Goal: Information Seeking & Learning: Learn about a topic

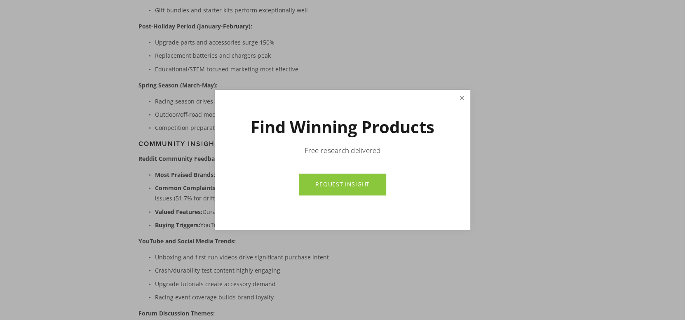
click at [464, 95] on link "Close" at bounding box center [462, 98] width 14 height 14
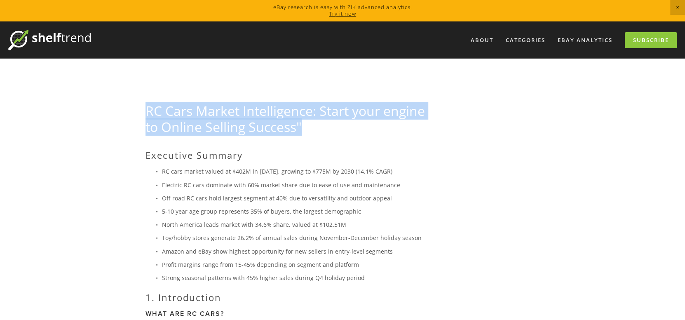
drag, startPoint x: 149, startPoint y: 110, endPoint x: 326, endPoint y: 127, distance: 177.6
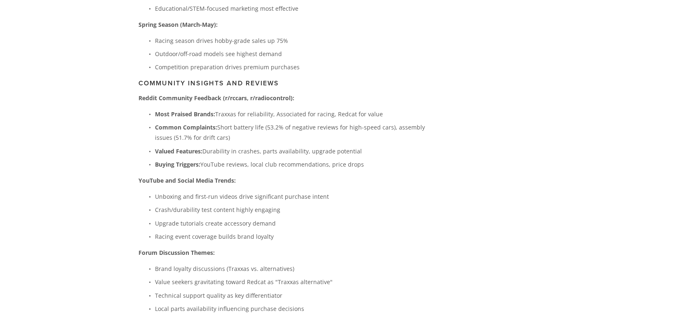
scroll to position [2192, 0]
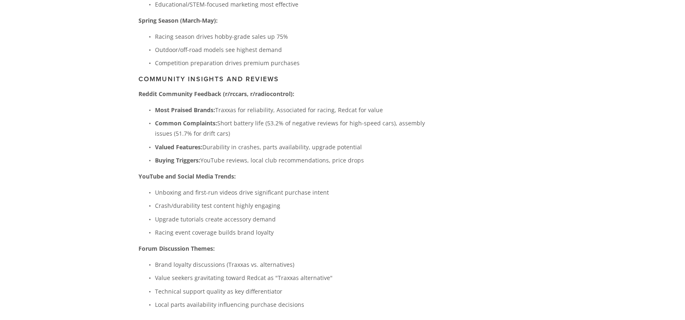
click at [234, 90] on strong "Reddit Community Feedback (r/rccars, r/radiocontrol):" at bounding box center [216, 94] width 156 height 8
click at [237, 90] on strong "Reddit Community Feedback (r/rccars, r/radiocontrol):" at bounding box center [216, 94] width 156 height 8
click at [348, 75] on h3 "Community Insights and Reviews" at bounding box center [289, 79] width 303 height 8
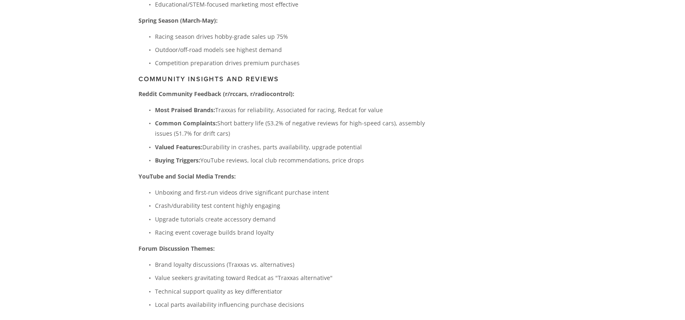
click at [317, 89] on p "Reddit Community Feedback (r/rccars, r/radiocontrol):" at bounding box center [289, 94] width 303 height 10
drag, startPoint x: 169, startPoint y: 97, endPoint x: 384, endPoint y: 100, distance: 215.1
click at [384, 105] on p "Most Praised Brands: Traxxas for reliability, Associated for racing, Redcat for…" at bounding box center [298, 110] width 286 height 10
drag, startPoint x: 217, startPoint y: 110, endPoint x: 392, endPoint y: 122, distance: 175.5
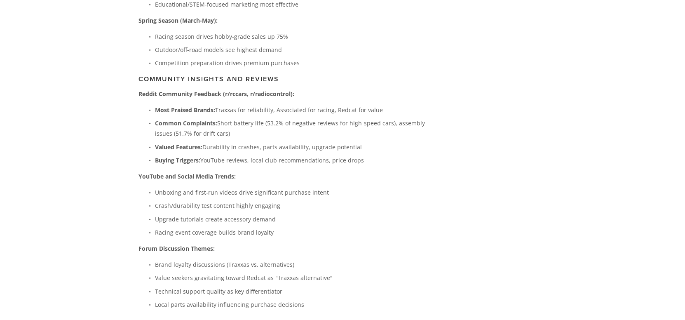
click at [391, 122] on p "Common Complaints: Short battery life (53.2% of negative reviews for high-speed…" at bounding box center [298, 128] width 286 height 21
click at [392, 122] on p "Common Complaints: Short battery life (53.2% of negative reviews for high-speed…" at bounding box center [298, 128] width 286 height 21
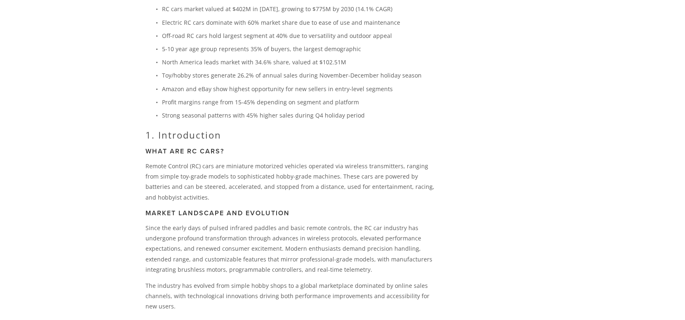
scroll to position [0, 0]
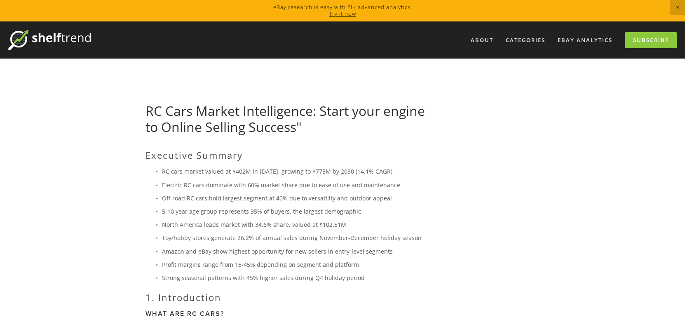
click at [673, 5] on span "Close Announcement" at bounding box center [677, 7] width 15 height 15
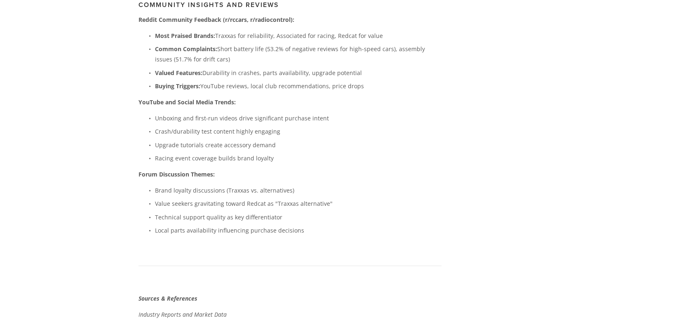
scroll to position [2226, 0]
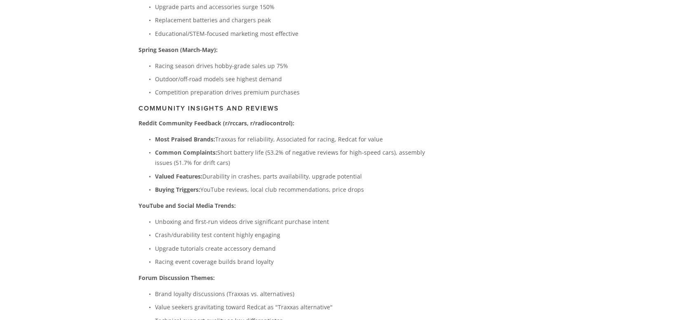
scroll to position [2130, 0]
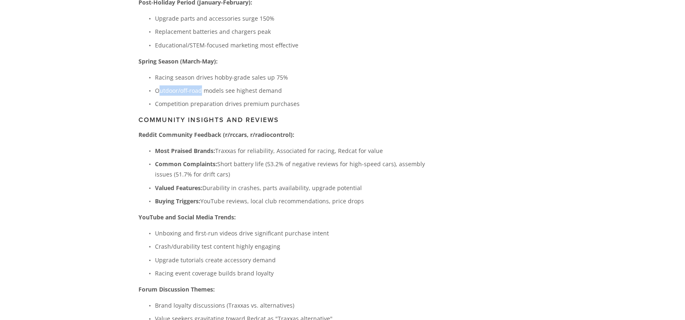
drag, startPoint x: 159, startPoint y: 75, endPoint x: 200, endPoint y: 76, distance: 41.6
click at [200, 85] on p "Outdoor/off-road models see highest demand" at bounding box center [298, 90] width 286 height 10
click at [309, 116] on h3 "Community Insights and Reviews" at bounding box center [289, 120] width 303 height 8
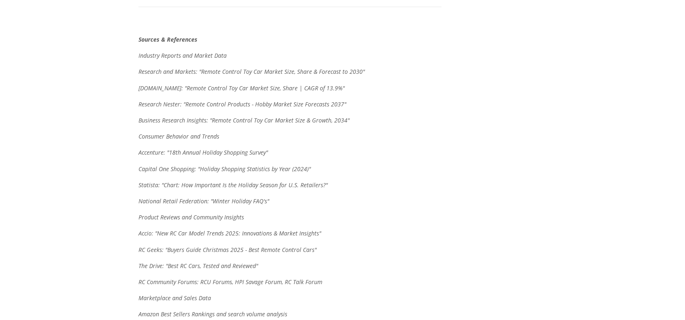
scroll to position [2504, 0]
